Goal: Information Seeking & Learning: Learn about a topic

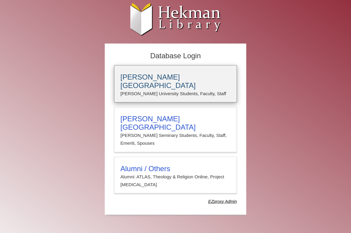
click at [171, 77] on h3 "Calvin University" at bounding box center [175, 81] width 110 height 17
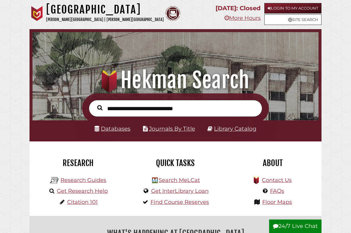
scroll to position [94, 283]
click at [120, 128] on link "Databases" at bounding box center [112, 128] width 36 height 7
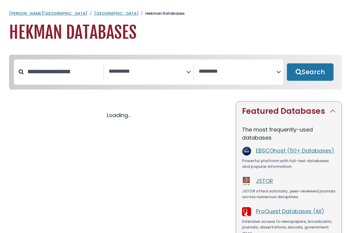
select select "Database Subject Filter"
select select "Database Vendors Filter"
select select "Database Subject Filter"
select select "Database Vendors Filter"
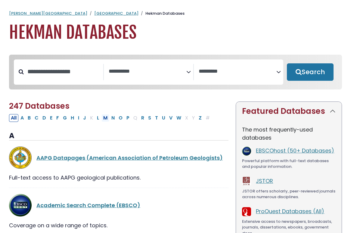
click at [105, 122] on button "M" at bounding box center [105, 118] width 8 height 8
select select "Database Subject Filter"
select select "Database Vendors Filter"
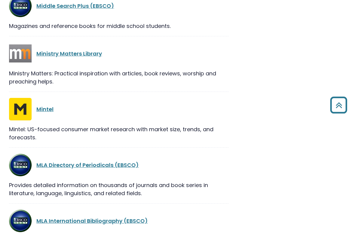
scroll to position [568, 0]
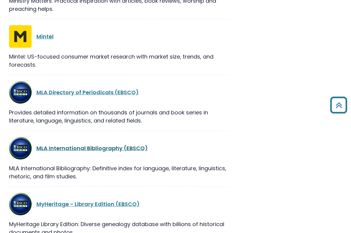
click at [74, 151] on link "MLA International Bibliography (EBSCO)" at bounding box center [91, 149] width 111 height 8
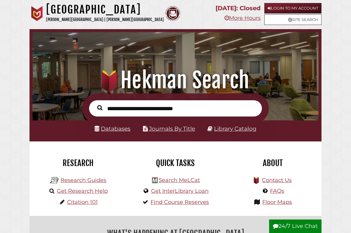
scroll to position [94, 283]
click at [114, 129] on link "Databases" at bounding box center [112, 128] width 36 height 7
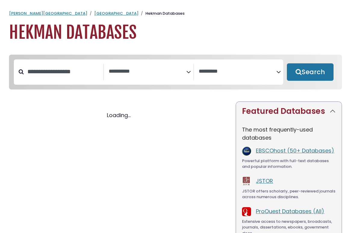
select select "Database Subject Filter"
select select "Database Vendors Filter"
select select "Database Subject Filter"
select select "Database Vendors Filter"
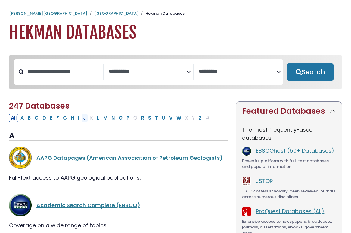
click at [85, 120] on button "J" at bounding box center [84, 118] width 7 height 8
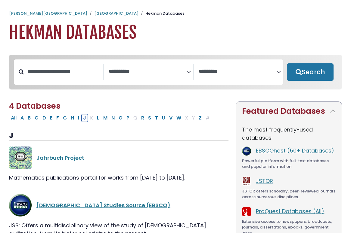
select select "Database Subject Filter"
select select "Database Vendors Filter"
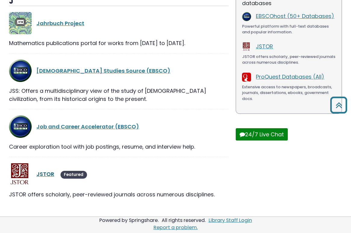
scroll to position [136, 0]
click at [48, 176] on link "JSTOR" at bounding box center [45, 175] width 18 height 8
